Goal: Task Accomplishment & Management: Manage account settings

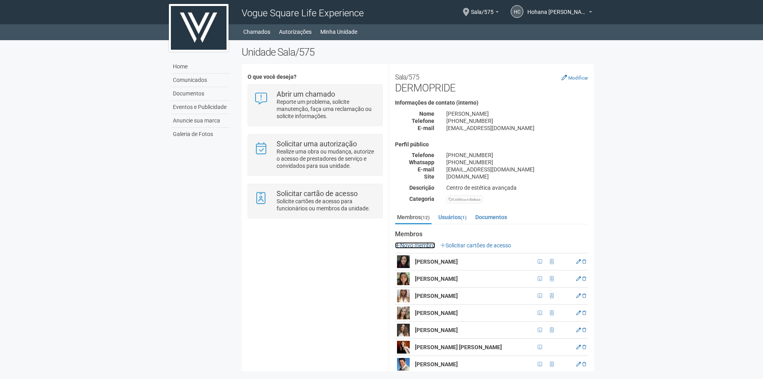
click at [431, 245] on link "Novo membro" at bounding box center [415, 245] width 40 height 6
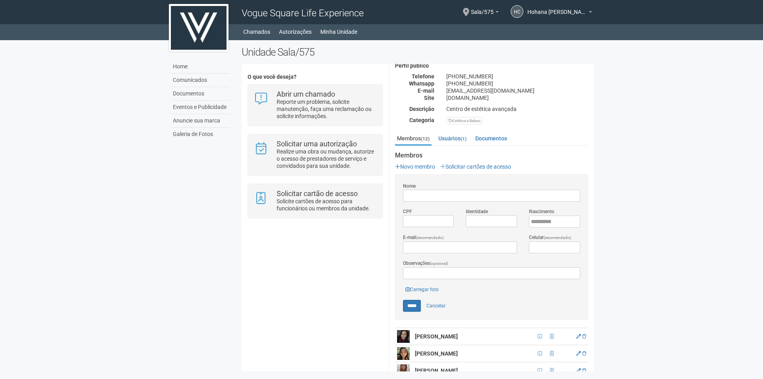
scroll to position [79, 0]
click at [440, 301] on link "Cancelar" at bounding box center [436, 305] width 28 height 12
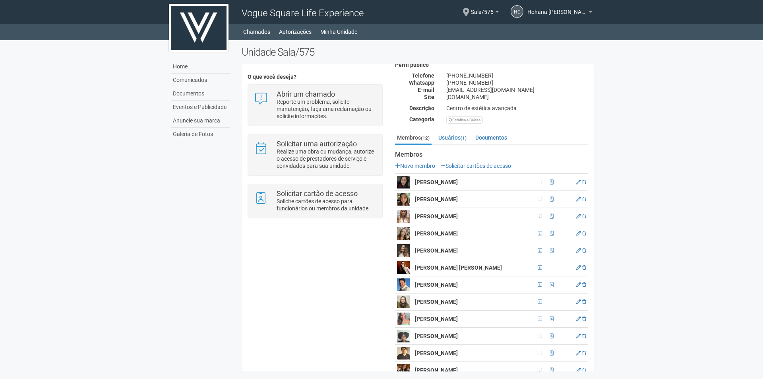
click at [406, 265] on img at bounding box center [403, 267] width 13 height 13
click at [433, 270] on strong "[PERSON_NAME] [PERSON_NAME]" at bounding box center [458, 267] width 87 height 6
click at [439, 267] on strong "[PERSON_NAME] [PERSON_NAME]" at bounding box center [458, 267] width 87 height 6
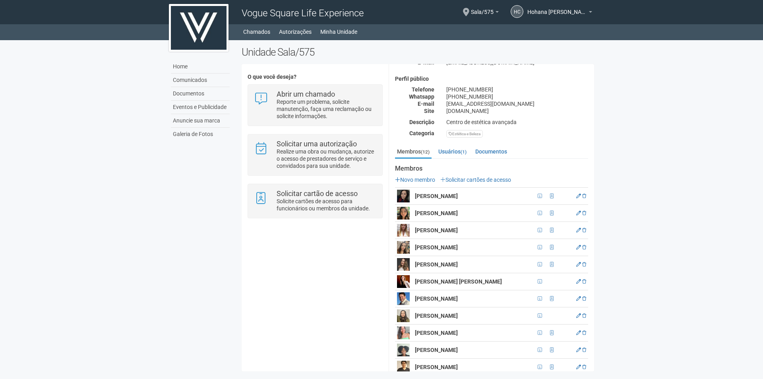
scroll to position [79, 0]
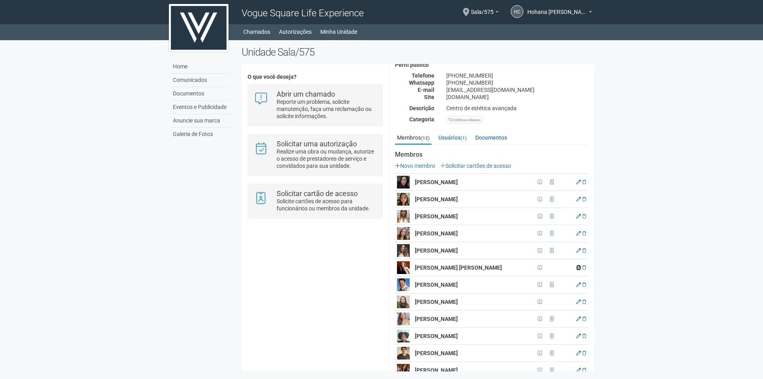
click at [576, 266] on icon at bounding box center [578, 267] width 5 height 5
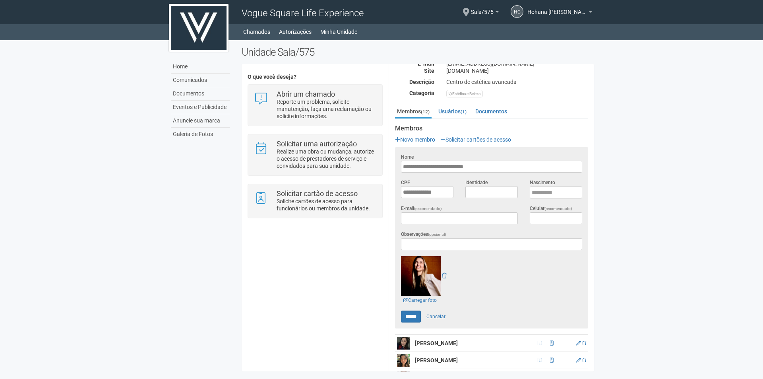
scroll to position [119, 0]
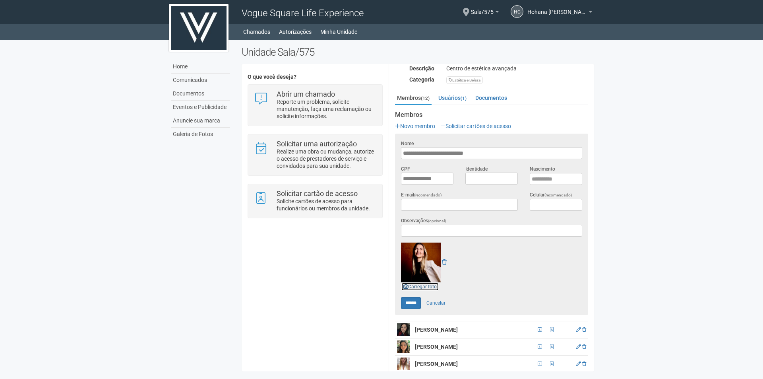
click at [430, 286] on link "Carregar foto" at bounding box center [420, 286] width 38 height 9
click at [413, 302] on input "******" at bounding box center [411, 303] width 20 height 12
type input "******"
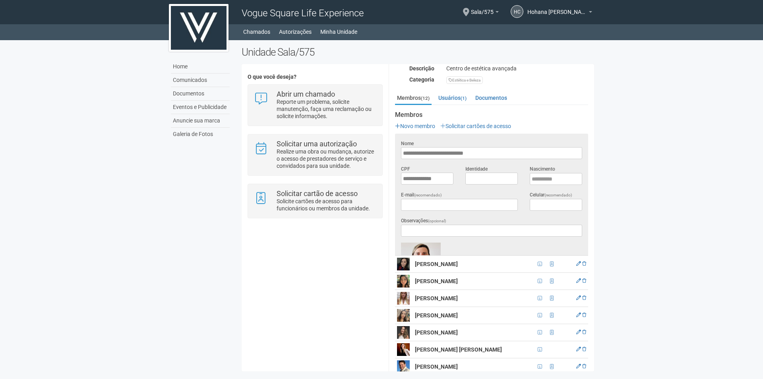
scroll to position [96, 0]
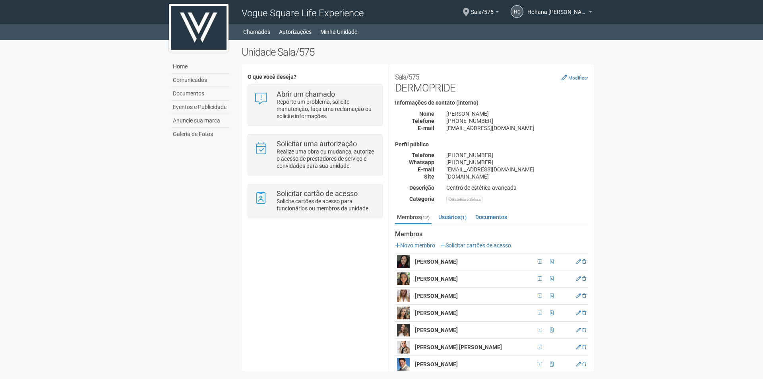
scroll to position [96, 0]
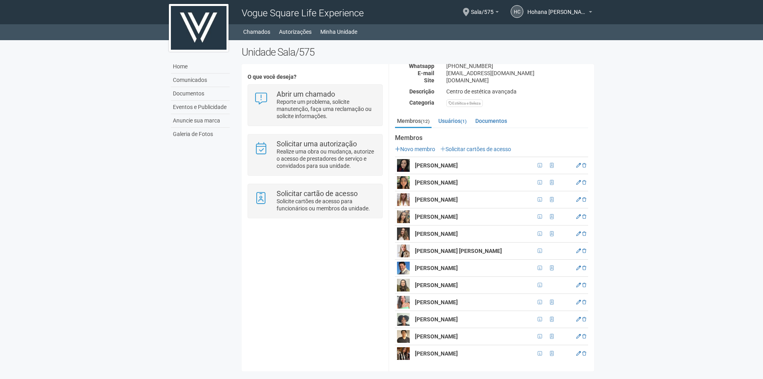
click at [548, 249] on td at bounding box center [552, 250] width 11 height 17
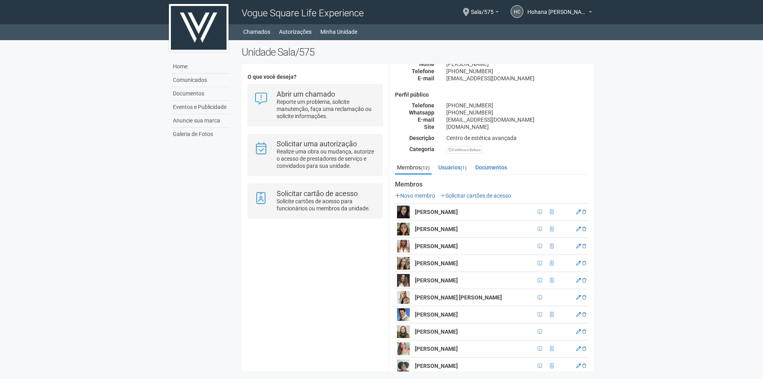
scroll to position [0, 0]
